Goal: Task Accomplishment & Management: Complete application form

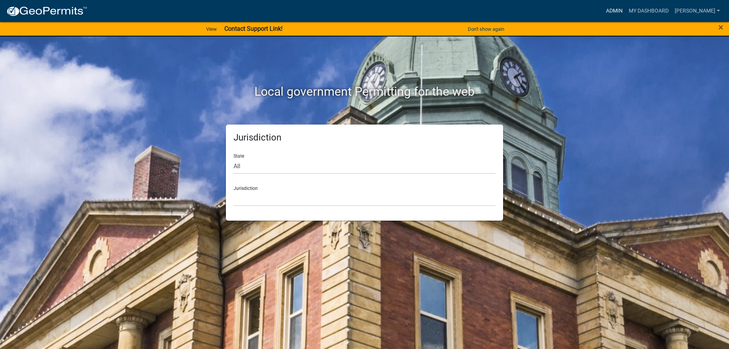
click at [624, 10] on link "Admin" at bounding box center [614, 11] width 23 height 14
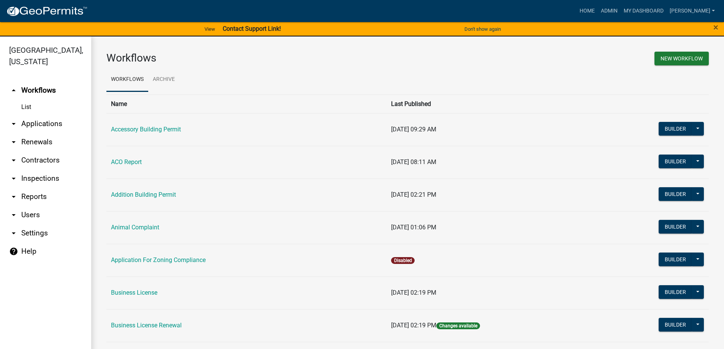
click at [55, 123] on link "arrow_drop_down Applications" at bounding box center [45, 124] width 91 height 18
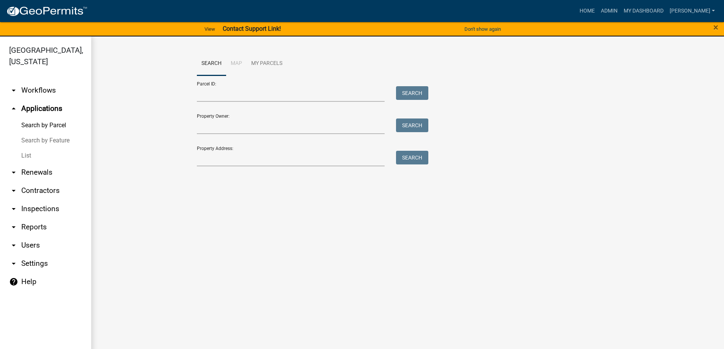
click at [43, 210] on link "arrow_drop_down Inspections" at bounding box center [45, 209] width 91 height 18
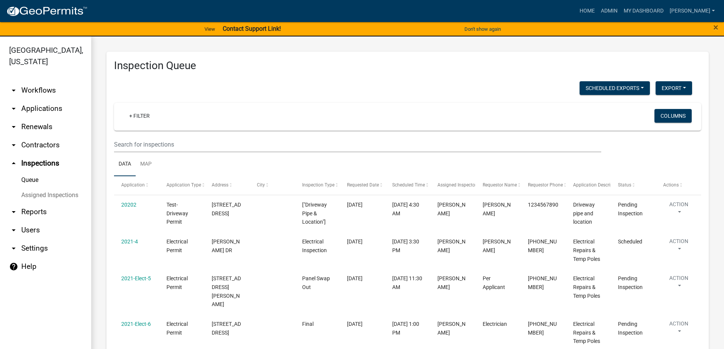
click at [33, 181] on link "Queue" at bounding box center [45, 179] width 91 height 15
click at [140, 116] on link "+ Filter" at bounding box center [139, 116] width 33 height 14
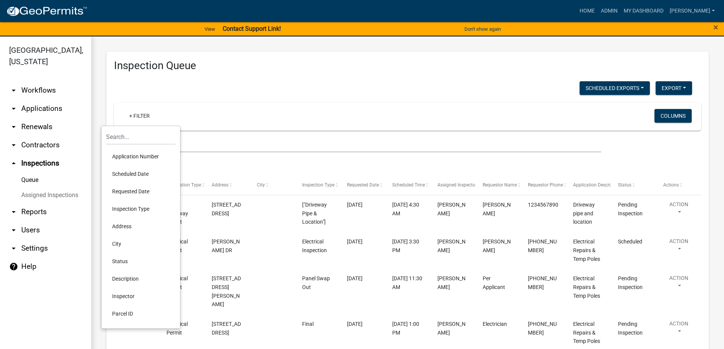
click at [62, 197] on link "Assigned Inspections" at bounding box center [45, 195] width 91 height 15
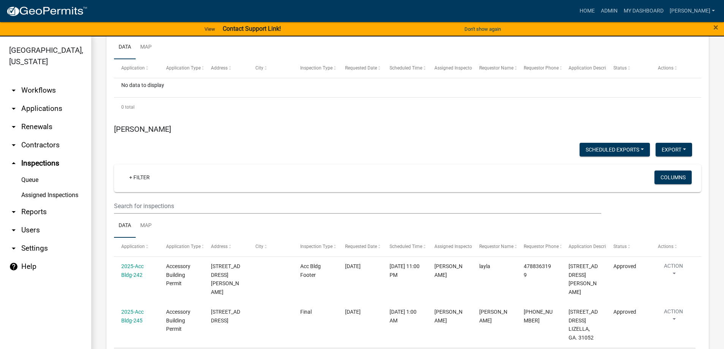
scroll to position [266, 0]
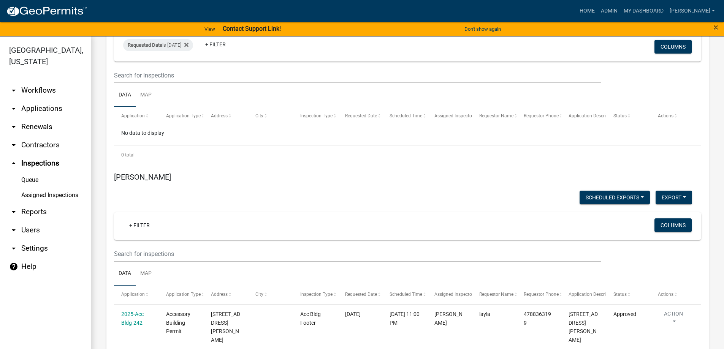
click at [141, 178] on h5 "[PERSON_NAME]" at bounding box center [407, 176] width 587 height 9
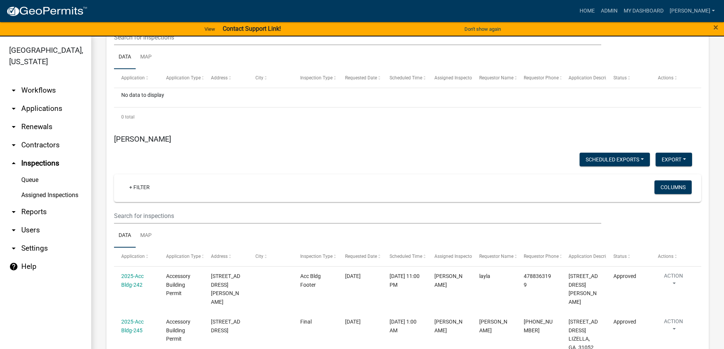
scroll to position [380, 0]
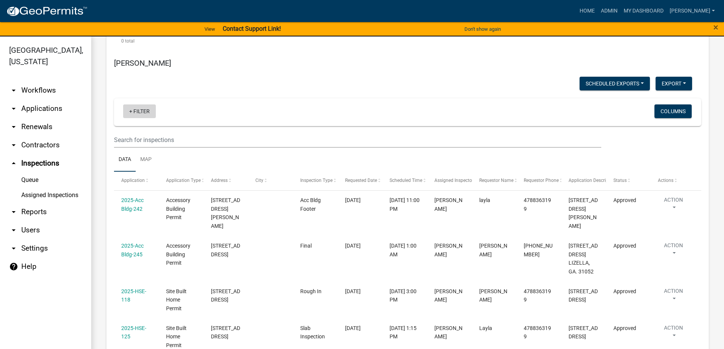
click at [134, 115] on link "+ Filter" at bounding box center [139, 111] width 33 height 14
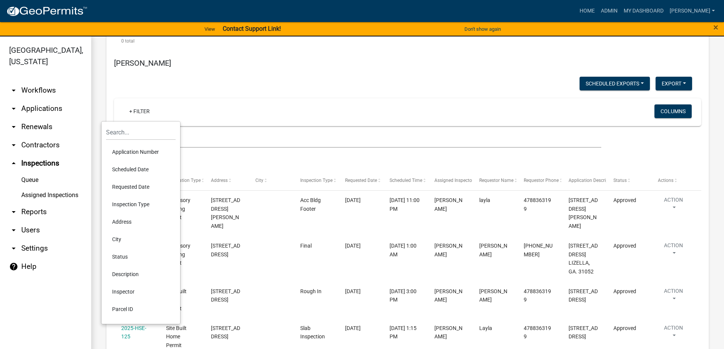
click at [130, 171] on li "Scheduled Date" at bounding box center [141, 169] width 70 height 17
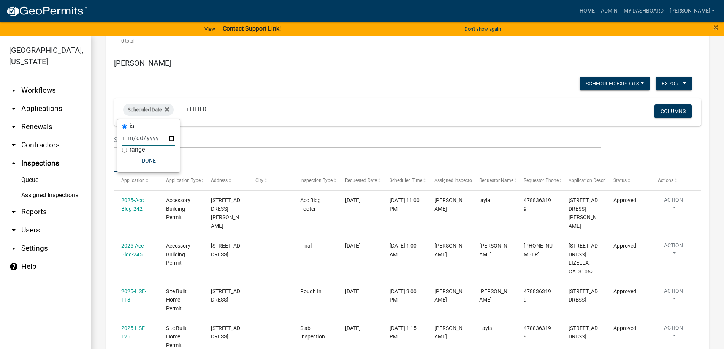
click at [173, 139] on input "date" at bounding box center [148, 138] width 53 height 16
type input "[DATE]"
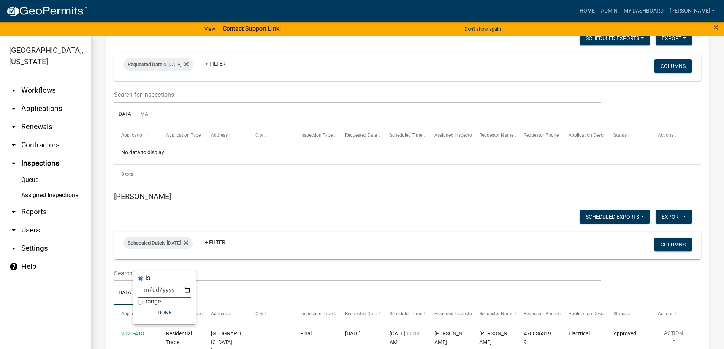
scroll to position [228, 0]
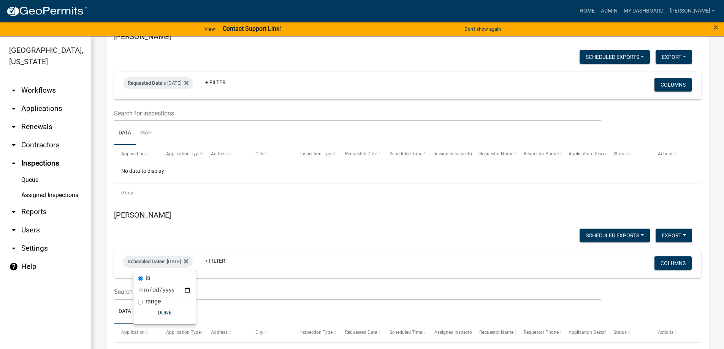
click at [43, 103] on link "arrow_drop_down Applications" at bounding box center [45, 109] width 91 height 18
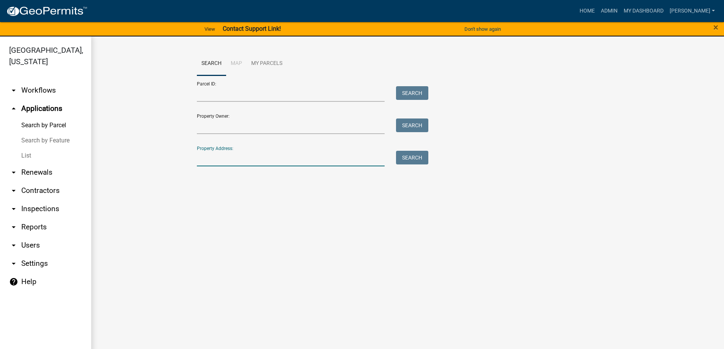
click at [280, 161] on input "Property Address:" at bounding box center [291, 159] width 188 height 16
click at [408, 157] on button "Search" at bounding box center [412, 158] width 32 height 14
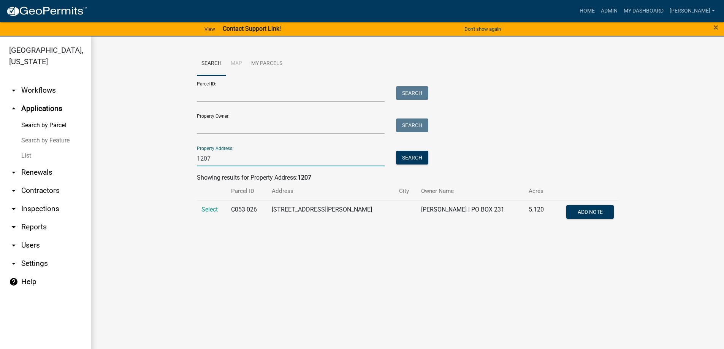
drag, startPoint x: 212, startPoint y: 155, endPoint x: 188, endPoint y: 160, distance: 24.0
click at [188, 160] on wm-workflow-application-search-view "Search Map My Parcels Parcel ID: Search Property Owner: Search Property Address…" at bounding box center [407, 142] width 602 height 180
type input "1267"
click at [417, 159] on button "Search" at bounding box center [412, 158] width 32 height 14
click at [207, 212] on span "Select" at bounding box center [209, 209] width 16 height 7
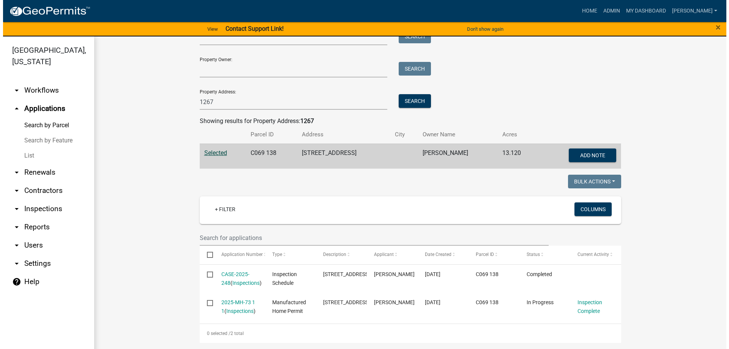
scroll to position [83, 0]
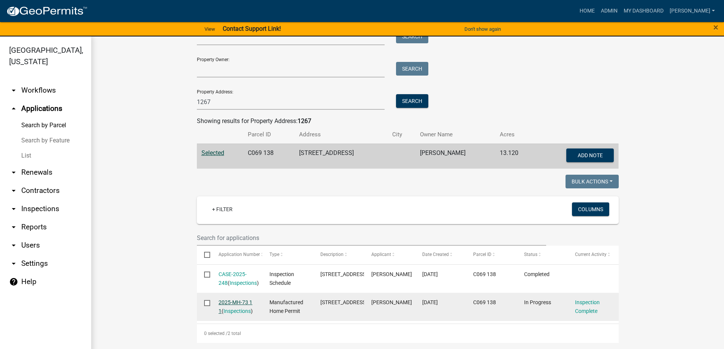
click at [232, 299] on link "2025-MH-73 1 1" at bounding box center [235, 306] width 34 height 15
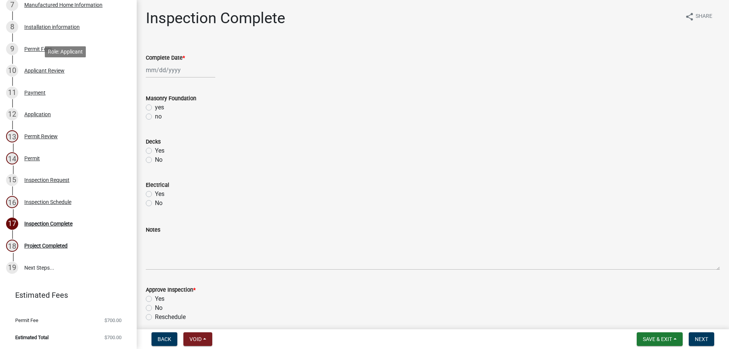
scroll to position [264, 0]
click at [174, 71] on div at bounding box center [181, 70] width 70 height 16
select select "9"
select select "2025"
click at [306, 112] on div "no" at bounding box center [433, 116] width 574 height 9
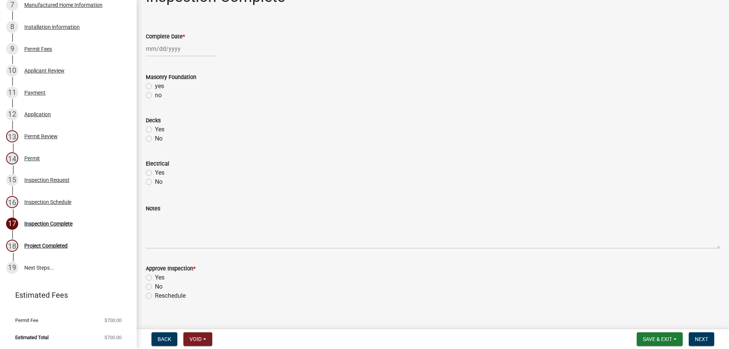
scroll to position [32, 0]
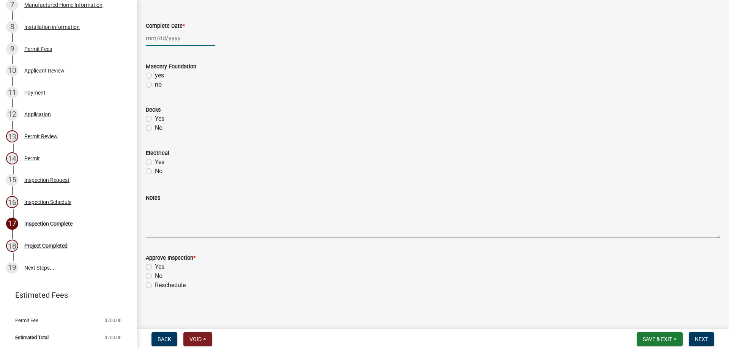
click at [170, 41] on div at bounding box center [181, 38] width 70 height 16
select select "9"
select select "2025"
click at [166, 103] on div "16" at bounding box center [166, 103] width 12 height 12
type input "[DATE]"
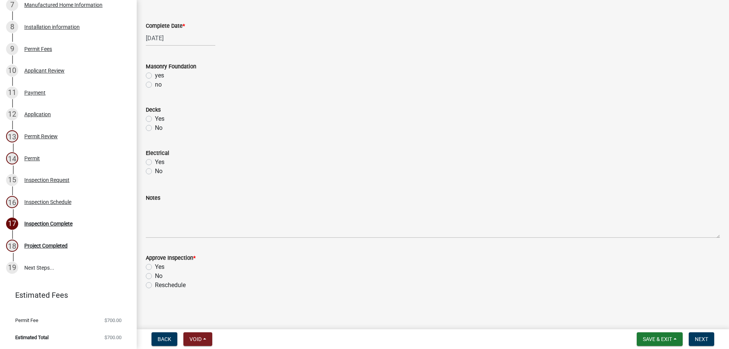
click at [155, 76] on label "yes" at bounding box center [159, 75] width 9 height 9
click at [155, 76] on input "yes" at bounding box center [157, 73] width 5 height 5
radio input "true"
click at [155, 119] on label "Yes" at bounding box center [159, 118] width 9 height 9
click at [155, 119] on input "Yes" at bounding box center [157, 116] width 5 height 5
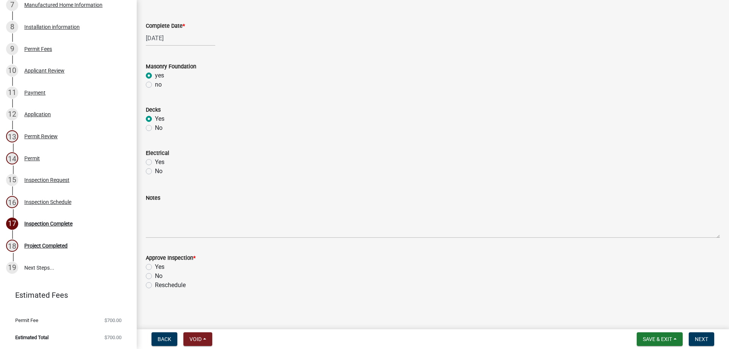
radio input "true"
click at [155, 164] on label "Yes" at bounding box center [159, 162] width 9 height 9
click at [155, 163] on input "Yes" at bounding box center [157, 160] width 5 height 5
radio input "true"
click at [155, 267] on label "Yes" at bounding box center [159, 266] width 9 height 9
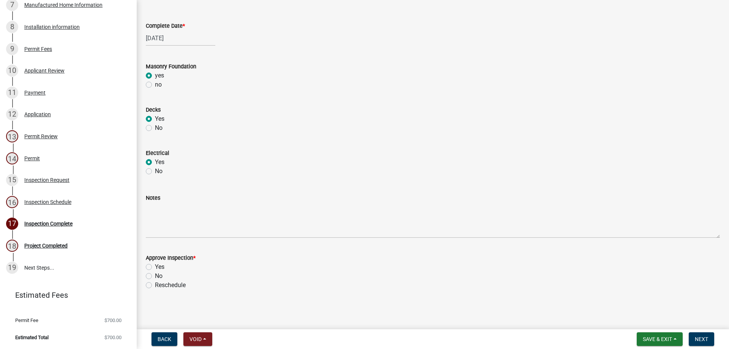
click at [155, 267] on input "Yes" at bounding box center [157, 264] width 5 height 5
radio input "true"
click at [708, 338] on span "Next" at bounding box center [701, 339] width 13 height 6
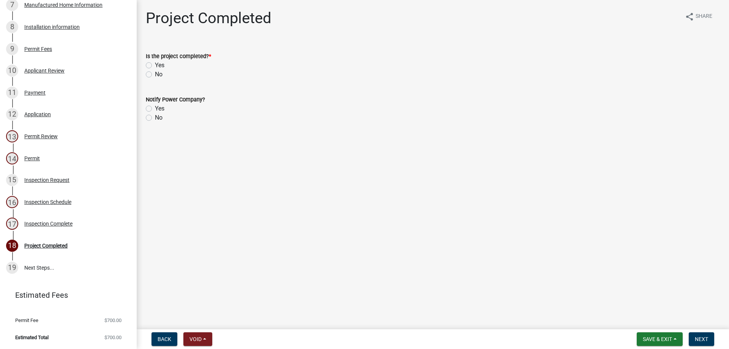
click at [155, 65] on label "Yes" at bounding box center [159, 65] width 9 height 9
click at [155, 65] on input "Yes" at bounding box center [157, 63] width 5 height 5
radio input "true"
click at [155, 110] on label "Yes" at bounding box center [159, 108] width 9 height 9
click at [155, 109] on input "Yes" at bounding box center [157, 106] width 5 height 5
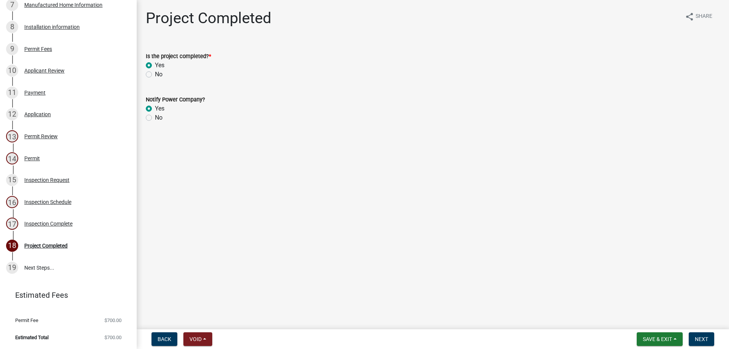
radio input "true"
click at [705, 340] on span "Next" at bounding box center [701, 339] width 13 height 6
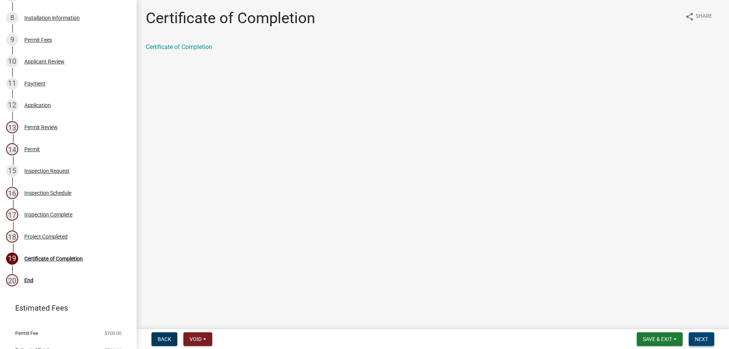
click at [696, 339] on span "Next" at bounding box center [701, 339] width 13 height 6
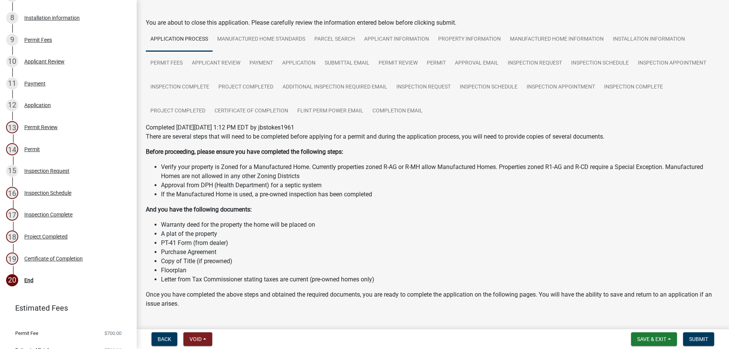
scroll to position [51, 0]
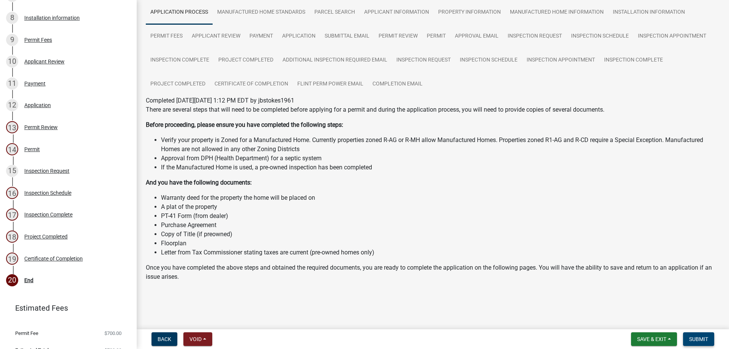
click at [700, 341] on span "Submit" at bounding box center [698, 339] width 19 height 6
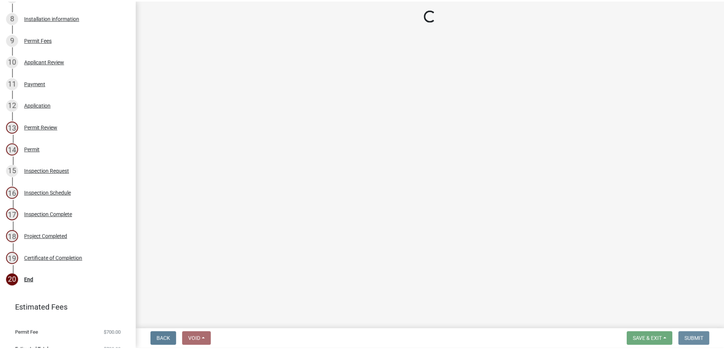
scroll to position [0, 0]
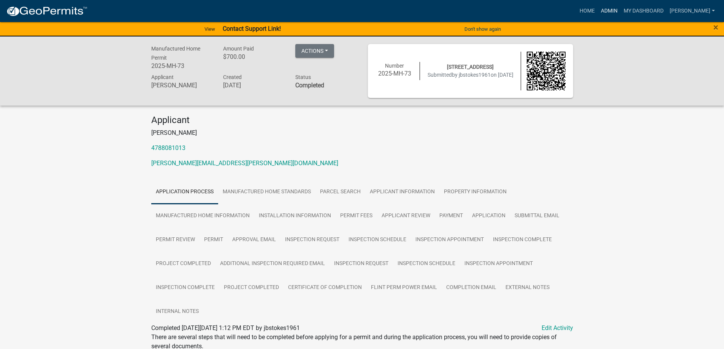
click at [613, 13] on link "Admin" at bounding box center [609, 11] width 23 height 14
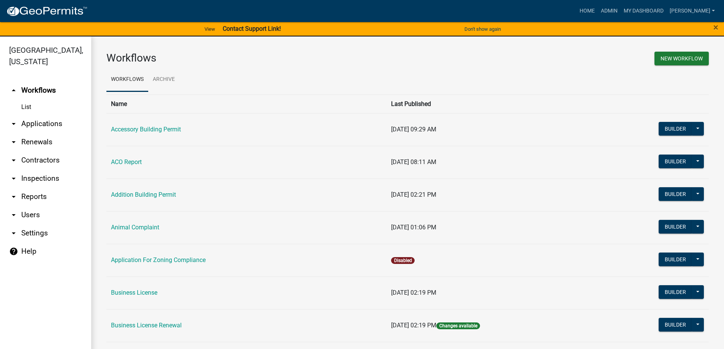
click at [51, 123] on link "arrow_drop_down Applications" at bounding box center [45, 124] width 91 height 18
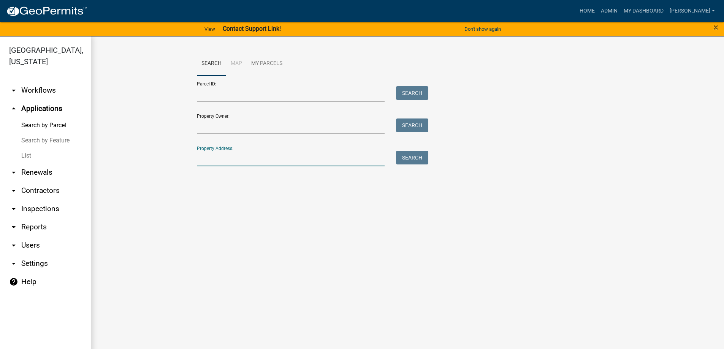
click at [219, 160] on input "Property Address:" at bounding box center [291, 159] width 188 height 16
type input "8356"
click at [414, 160] on button "Search" at bounding box center [412, 158] width 32 height 14
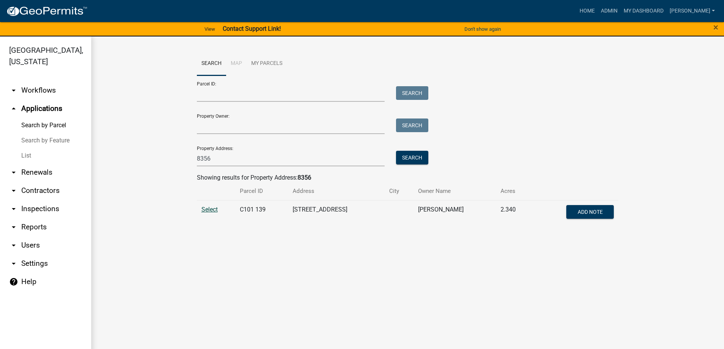
click at [213, 212] on span "Select" at bounding box center [209, 209] width 16 height 7
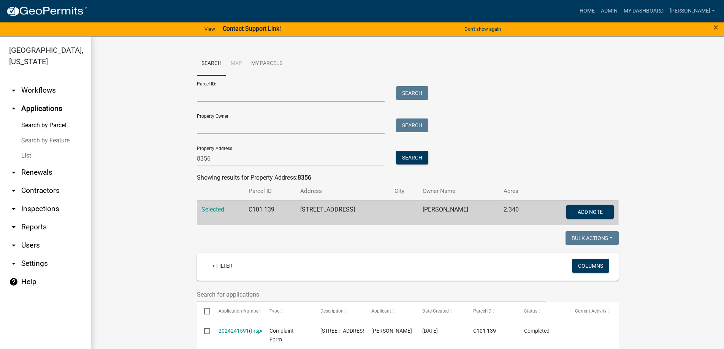
scroll to position [28, 0]
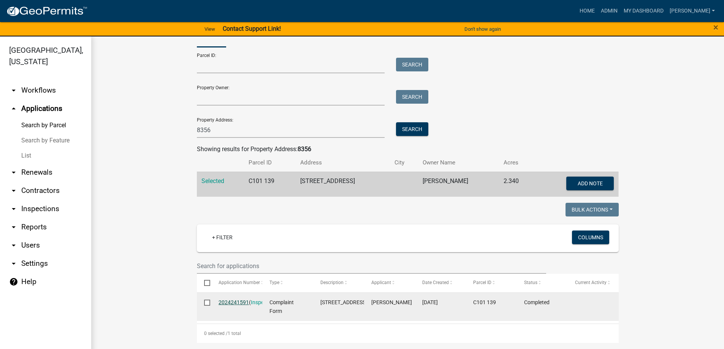
click at [234, 303] on link "2024241591" at bounding box center [233, 302] width 30 height 6
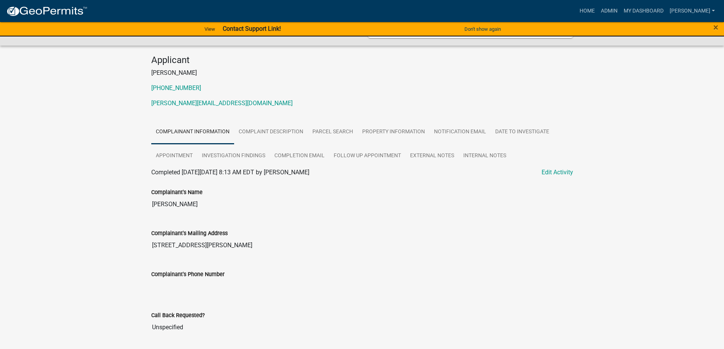
scroll to position [49, 0]
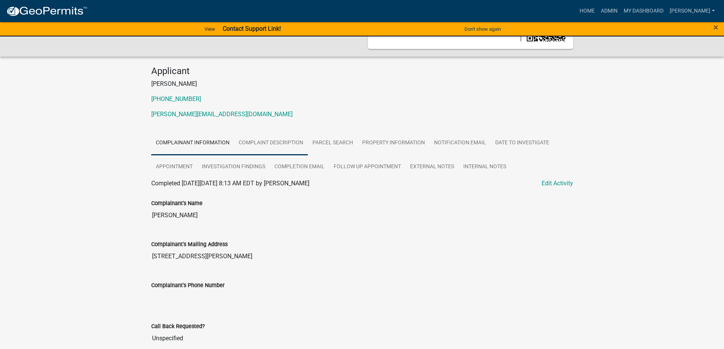
click at [274, 142] on link "Complaint Description" at bounding box center [271, 143] width 74 height 24
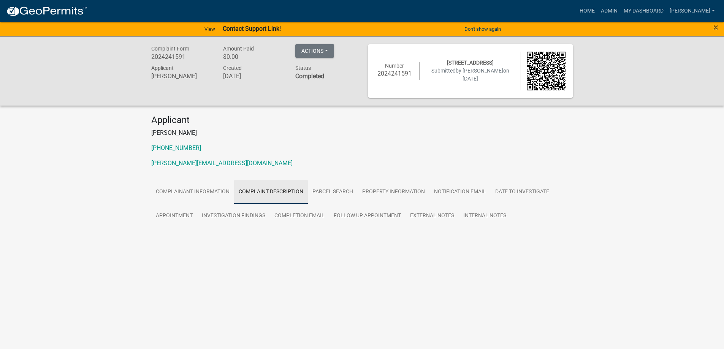
scroll to position [0, 0]
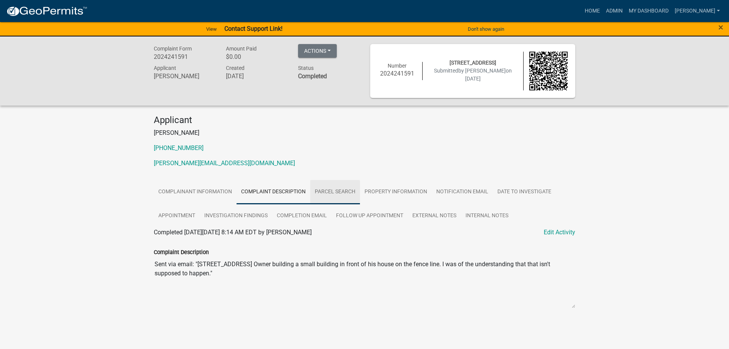
click at [335, 190] on link "Parcel search" at bounding box center [335, 192] width 50 height 24
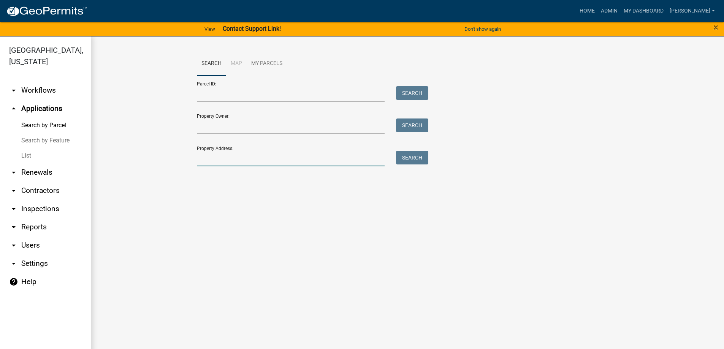
click at [219, 159] on input "Property Address:" at bounding box center [291, 159] width 188 height 16
type input "8356"
click at [400, 154] on button "Search" at bounding box center [412, 158] width 32 height 14
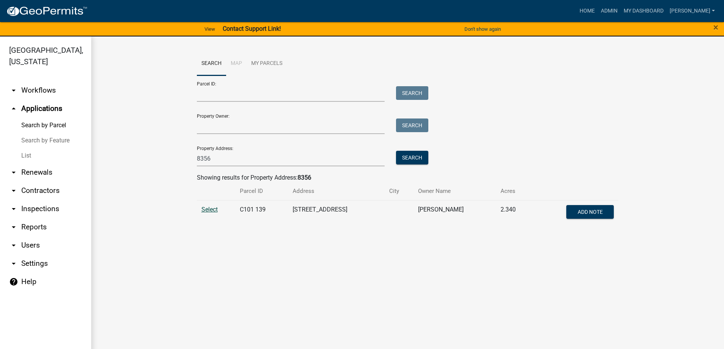
click at [208, 210] on span "Select" at bounding box center [209, 209] width 16 height 7
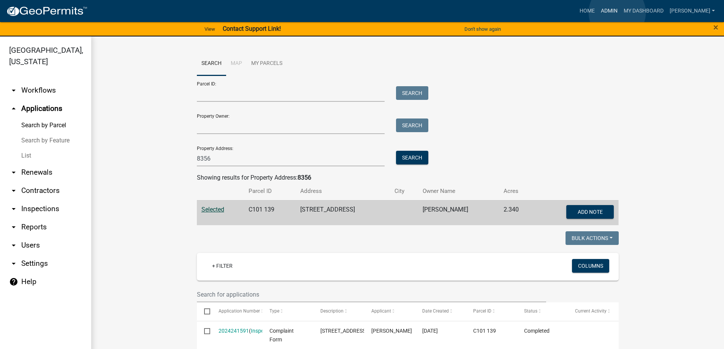
click at [617, 13] on link "Admin" at bounding box center [609, 11] width 23 height 14
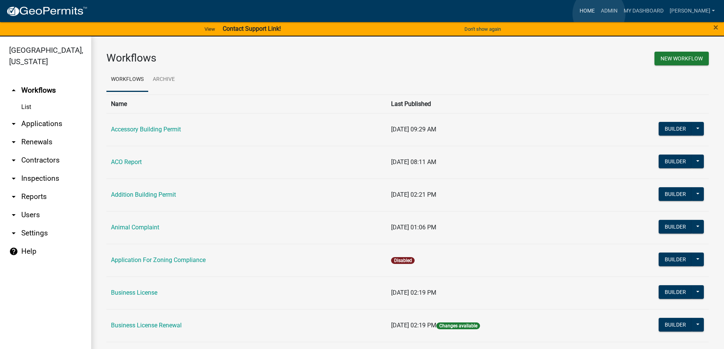
click at [598, 14] on link "Home" at bounding box center [586, 11] width 21 height 14
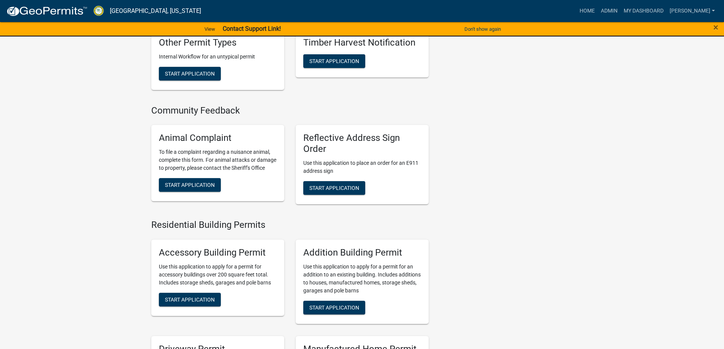
scroll to position [380, 0]
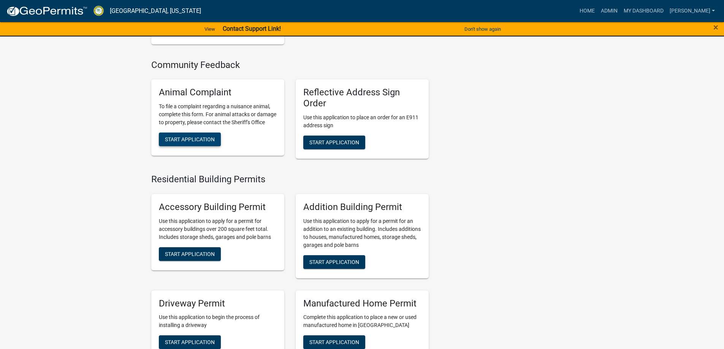
click at [204, 142] on span "Start Application" at bounding box center [190, 139] width 50 height 6
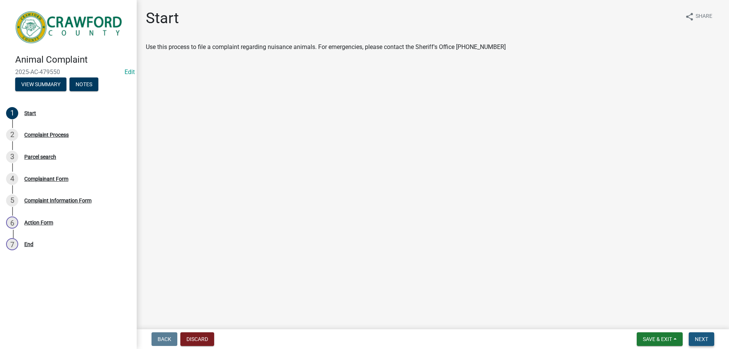
click at [692, 337] on button "Next" at bounding box center [701, 339] width 25 height 14
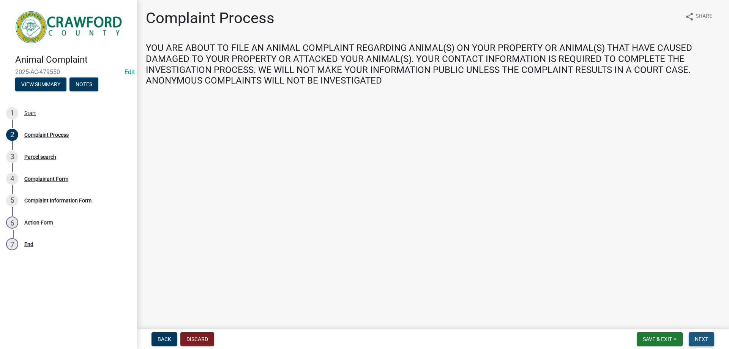
click at [699, 335] on button "Next" at bounding box center [701, 339] width 25 height 14
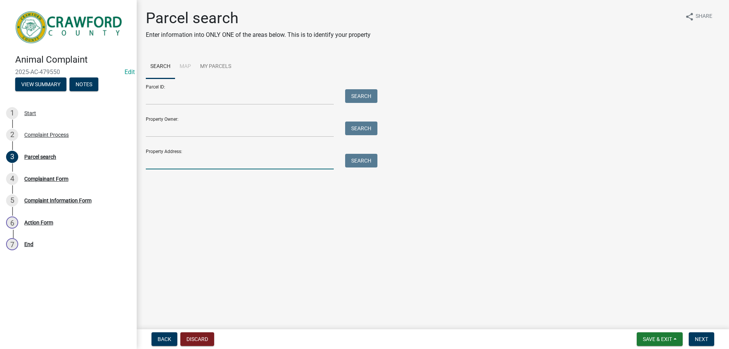
click at [222, 160] on input "Property Address:" at bounding box center [240, 162] width 188 height 16
type input "8356"
click at [367, 165] on button "Search" at bounding box center [361, 161] width 32 height 14
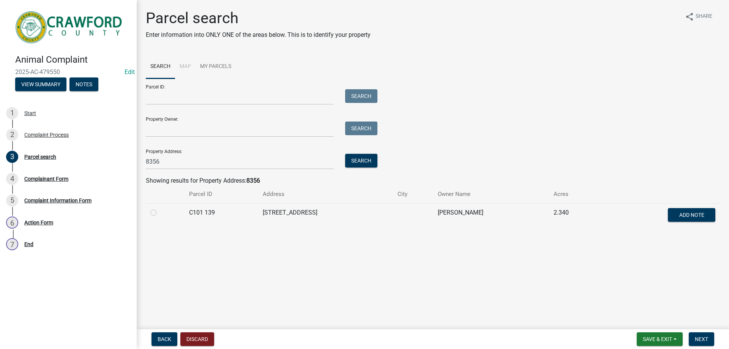
click at [160, 208] on label at bounding box center [160, 208] width 0 height 0
click at [160, 213] on 139 "radio" at bounding box center [162, 210] width 5 height 5
radio 139 "true"
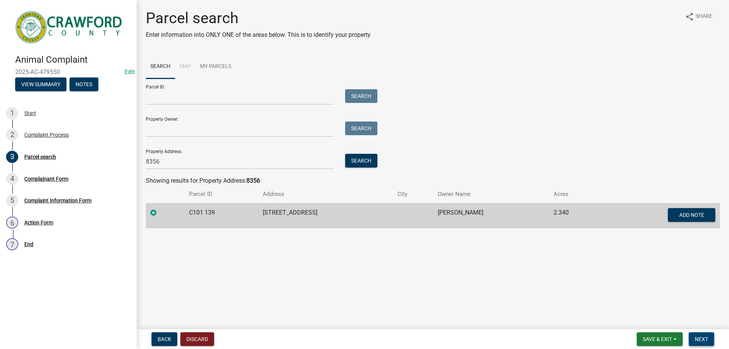
click at [697, 342] on span "Next" at bounding box center [701, 339] width 13 height 6
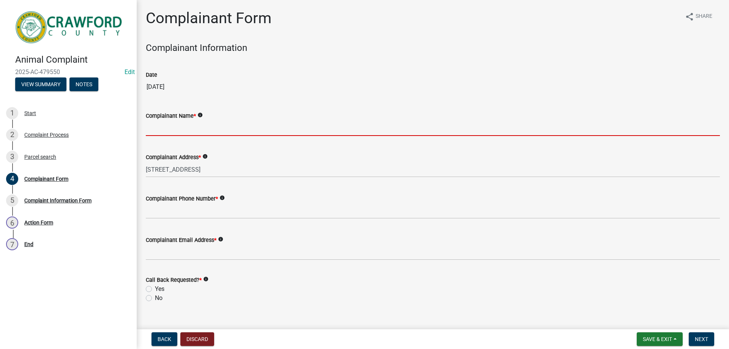
click at [206, 125] on input "Complainant Name *" at bounding box center [433, 128] width 574 height 16
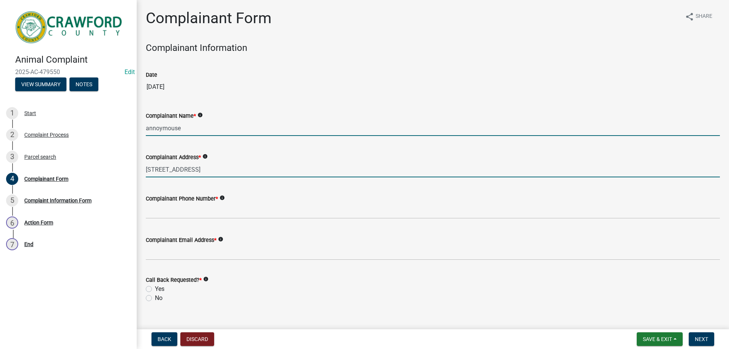
click at [216, 170] on input "[STREET_ADDRESS]" at bounding box center [433, 170] width 574 height 16
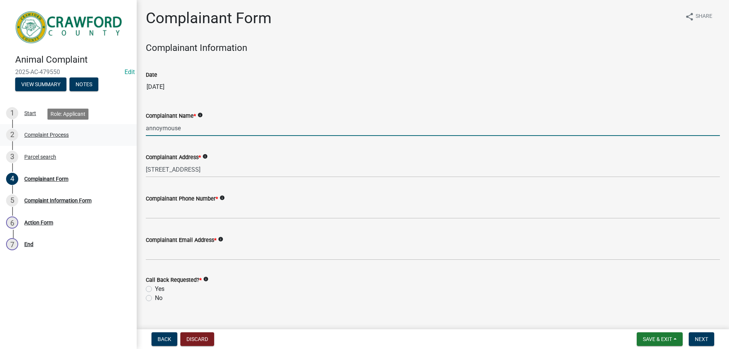
drag, startPoint x: 191, startPoint y: 125, endPoint x: 98, endPoint y: 128, distance: 93.5
click at [98, 128] on div "Animal Complaint 2025-AC-479550 Edit View Summary Notes 1 Start 2 Complaint Pro…" at bounding box center [364, 174] width 729 height 349
type input "anonymous"
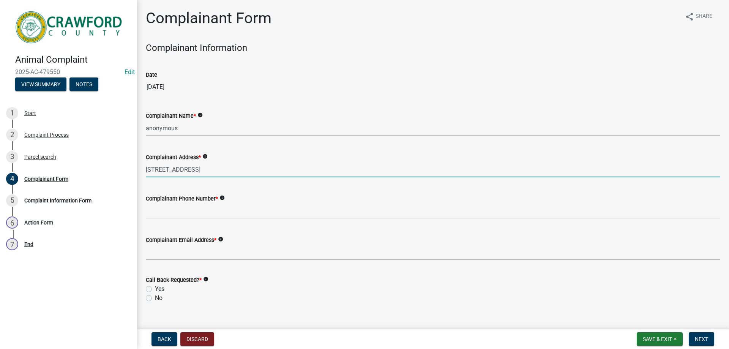
click at [206, 174] on input "[STREET_ADDRESS]" at bounding box center [433, 170] width 574 height 16
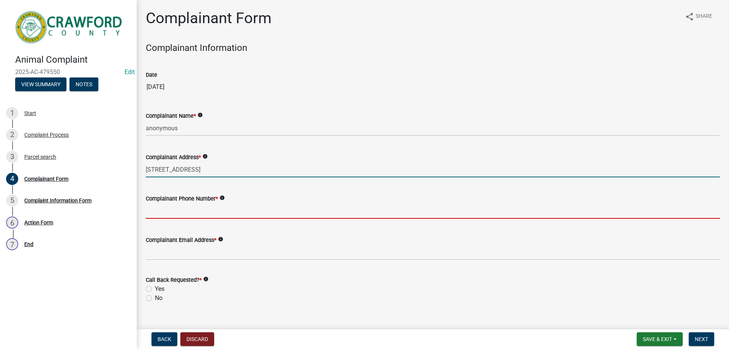
click at [216, 218] on input "Complainant Phone Number *" at bounding box center [433, 211] width 574 height 16
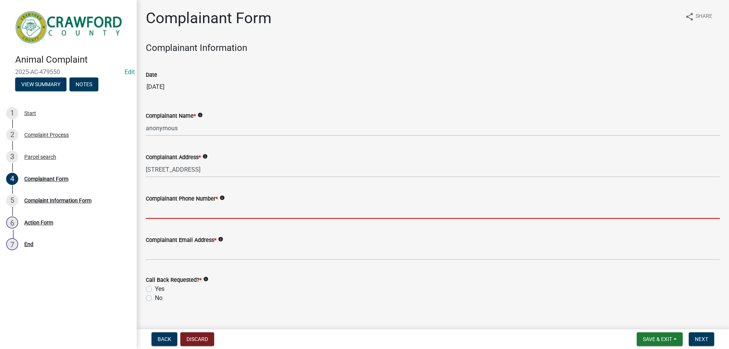
click at [193, 213] on input "Complainant Phone Number *" at bounding box center [433, 211] width 574 height 16
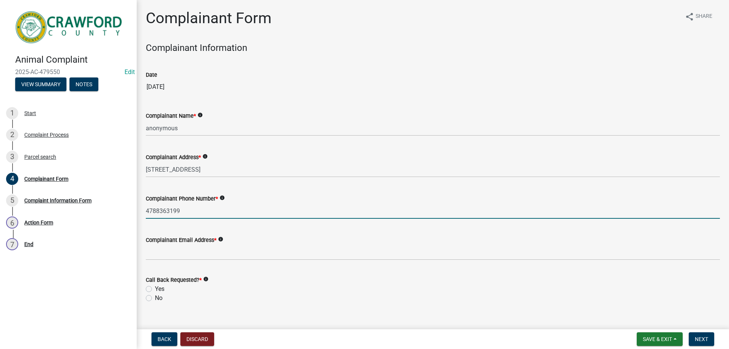
type input "4788363199"
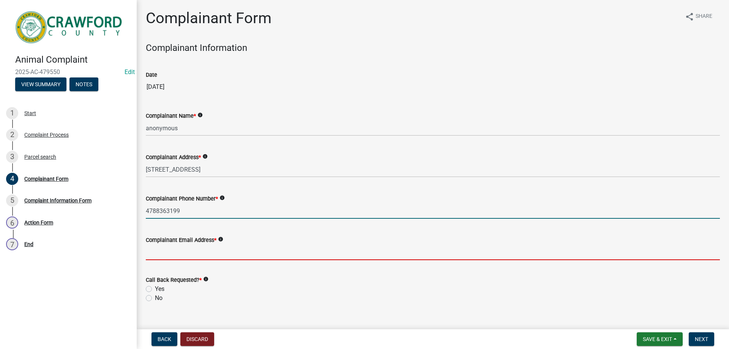
click at [190, 253] on input "Complainant Email Address *" at bounding box center [433, 253] width 574 height 16
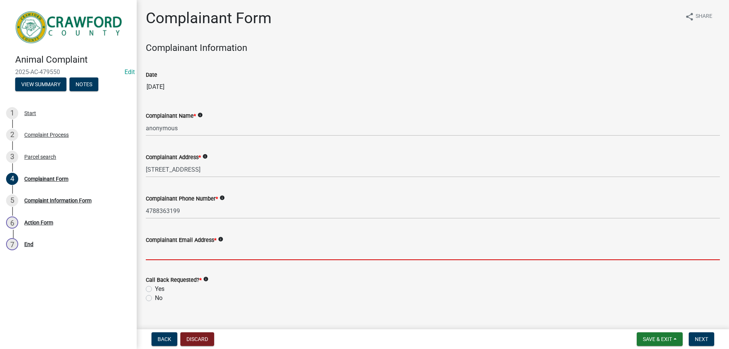
type input "[PERSON_NAME][EMAIL_ADDRESS][DOMAIN_NAME]"
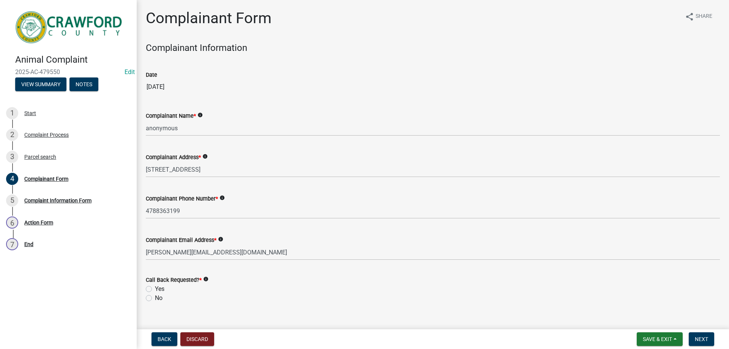
click at [155, 299] on label "No" at bounding box center [159, 298] width 8 height 9
click at [155, 299] on input "No" at bounding box center [157, 296] width 5 height 5
radio input "true"
click at [697, 336] on span "Next" at bounding box center [701, 339] width 13 height 6
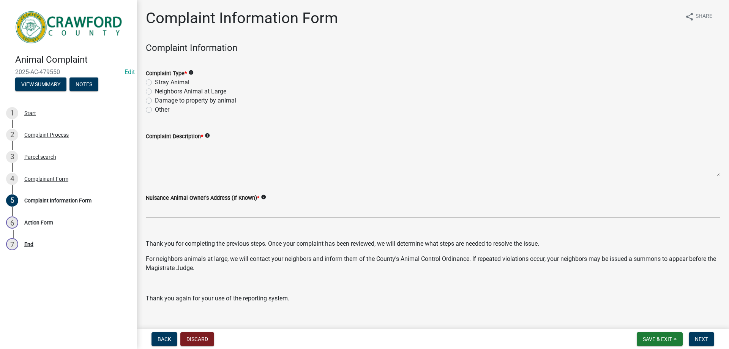
click at [155, 110] on label "Other" at bounding box center [162, 109] width 14 height 9
click at [155, 110] on input "Other" at bounding box center [157, 107] width 5 height 5
radio input "true"
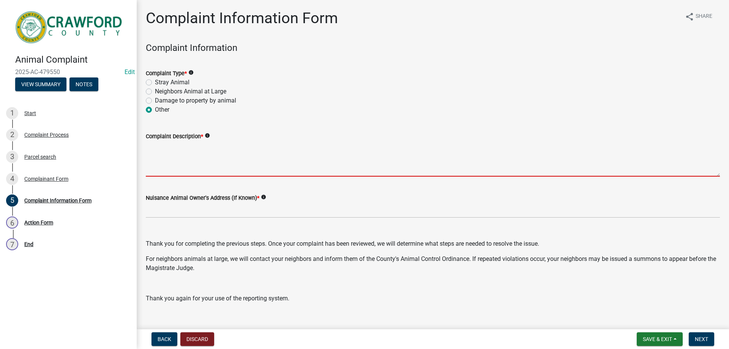
click at [163, 145] on textarea "Complaint Description *" at bounding box center [433, 159] width 574 height 36
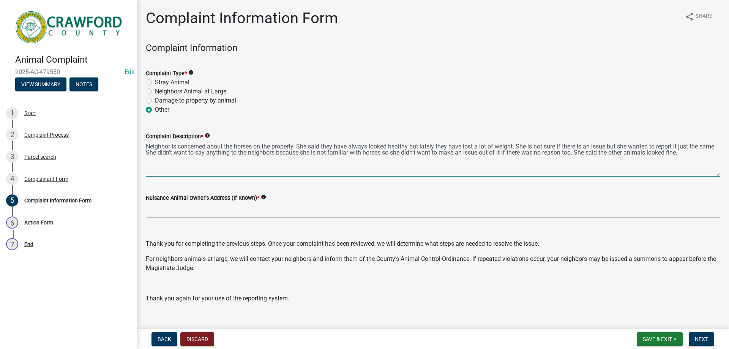
click at [228, 146] on textarea "Neighbor is concerned about the horses on the property. She said they have alwa…" at bounding box center [433, 159] width 574 height 36
click at [666, 154] on textarea "Neighbor is concerned about two horses on the property. She said they have alwa…" at bounding box center [433, 159] width 574 height 36
type textarea "Neighbor is concerned about two horses on the property. She said they have alwa…"
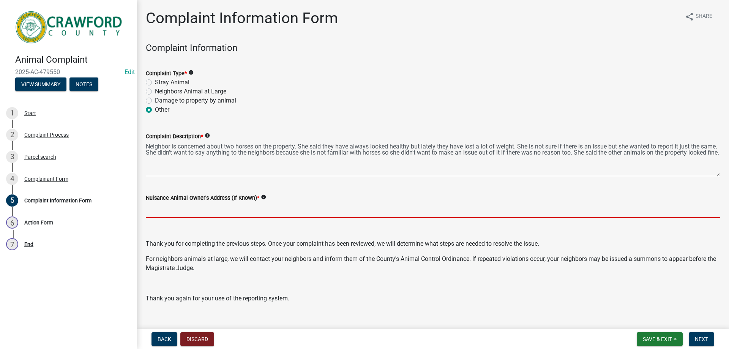
click at [204, 211] on input "Nuisance Animal Owner's Address (If Known) *" at bounding box center [433, 210] width 574 height 16
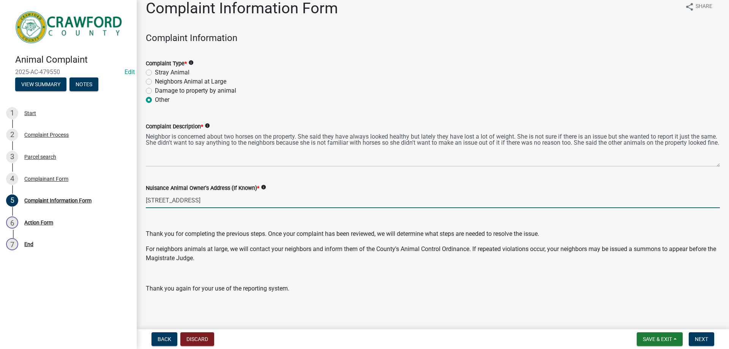
scroll to position [13, 0]
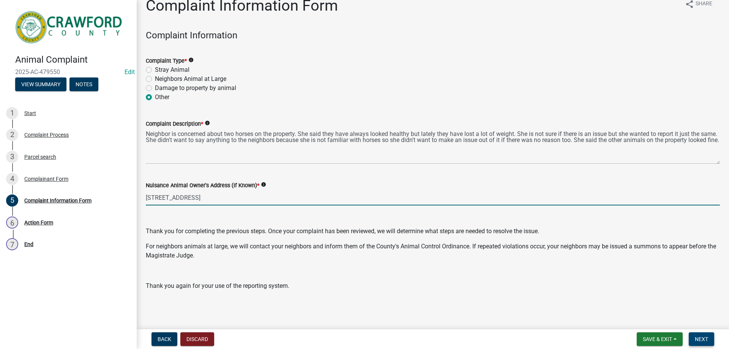
type input "[STREET_ADDRESS]"
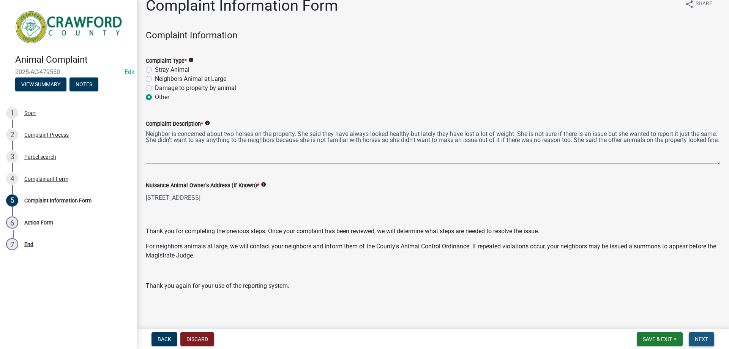
click at [704, 341] on span "Next" at bounding box center [701, 339] width 13 height 6
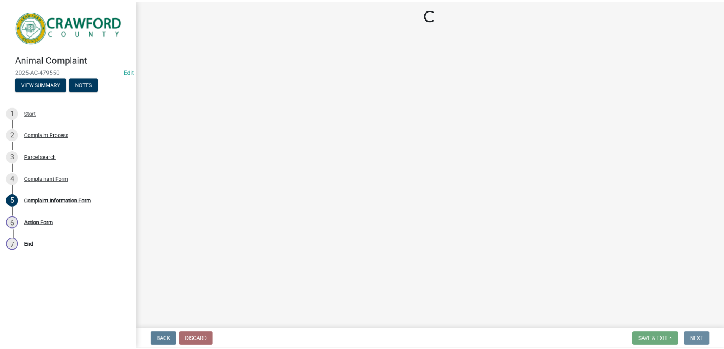
scroll to position [0, 0]
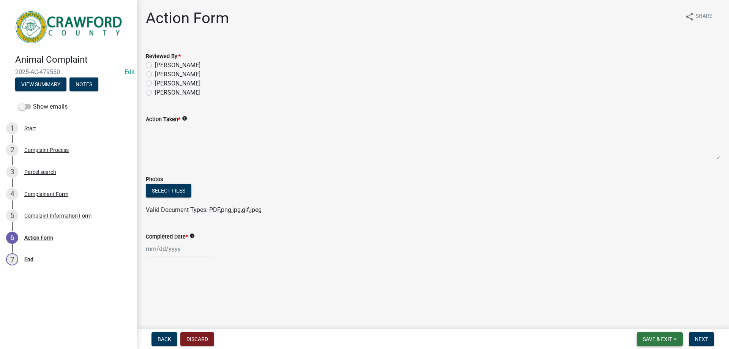
click at [663, 339] on span "Save & Exit" at bounding box center [657, 339] width 29 height 6
click at [651, 320] on button "Save & Exit" at bounding box center [652, 319] width 61 height 18
